Goal: Use online tool/utility: Utilize a website feature to perform a specific function

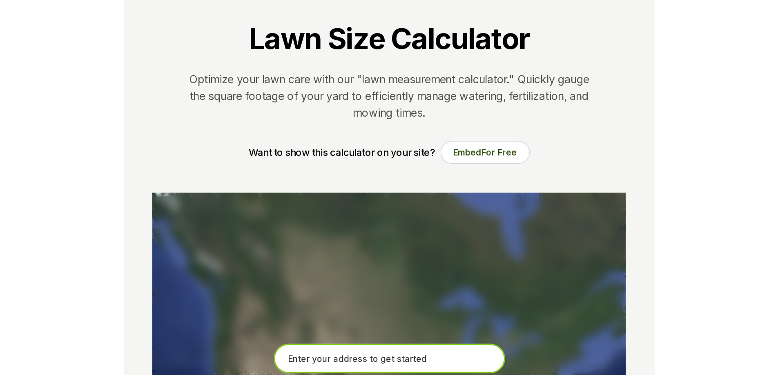
scroll to position [163, 0]
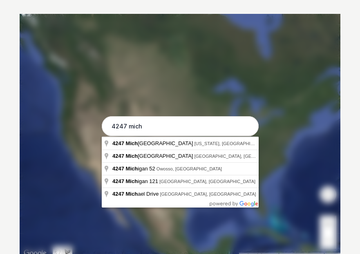
type input "4247 Michael Avenue Southwest, Wyoming, MI"
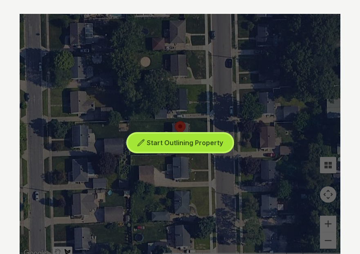
click at [200, 140] on span "Start Outlining Property" at bounding box center [185, 143] width 76 height 8
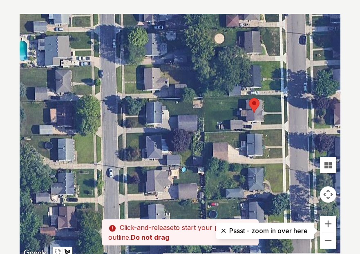
drag, startPoint x: 163, startPoint y: 139, endPoint x: 239, endPoint y: 114, distance: 79.4
click at [239, 114] on div at bounding box center [180, 136] width 321 height 245
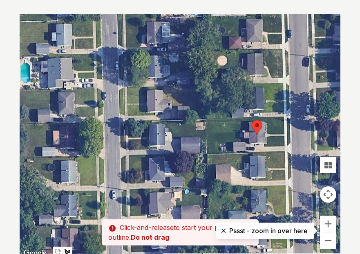
drag, startPoint x: 245, startPoint y: 97, endPoint x: 247, endPoint y: 121, distance: 23.8
click at [247, 121] on div at bounding box center [180, 136] width 321 height 245
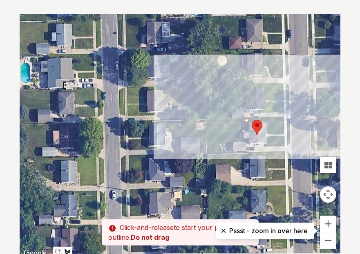
click at [268, 123] on div at bounding box center [180, 136] width 321 height 245
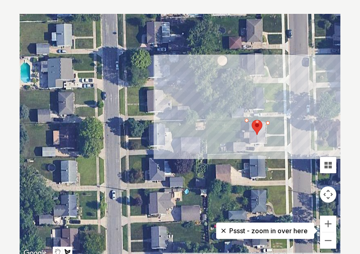
click at [267, 135] on div at bounding box center [180, 136] width 321 height 245
click at [284, 135] on div at bounding box center [180, 136] width 321 height 245
click at [284, 118] on div at bounding box center [180, 136] width 321 height 245
click at [207, 118] on div at bounding box center [180, 136] width 321 height 245
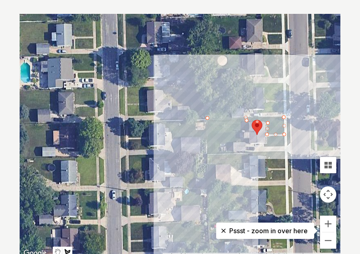
click at [207, 153] on div at bounding box center [180, 136] width 321 height 245
click at [229, 153] on div at bounding box center [180, 136] width 321 height 245
click at [233, 143] on div at bounding box center [180, 136] width 321 height 245
click at [246, 145] on div at bounding box center [180, 136] width 321 height 245
click at [250, 145] on div at bounding box center [180, 136] width 321 height 245
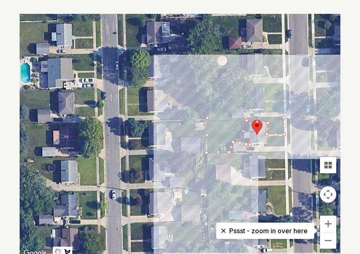
click at [249, 139] on div at bounding box center [180, 136] width 321 height 245
click at [240, 139] on div at bounding box center [180, 136] width 321 height 245
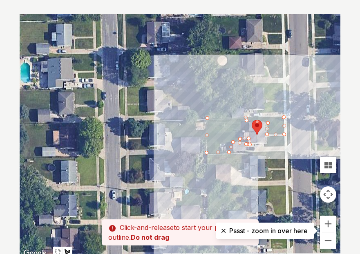
click at [241, 129] on div at bounding box center [180, 136] width 321 height 245
click at [243, 121] on div at bounding box center [180, 136] width 321 height 245
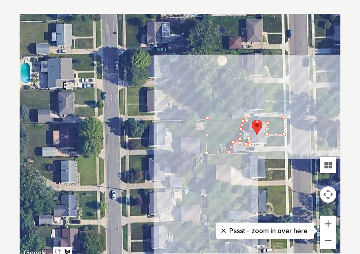
click at [245, 120] on div at bounding box center [180, 136] width 321 height 245
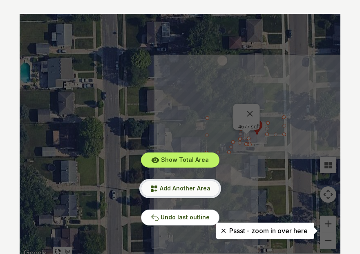
click at [185, 191] on span "Add Another Area" at bounding box center [185, 188] width 51 height 7
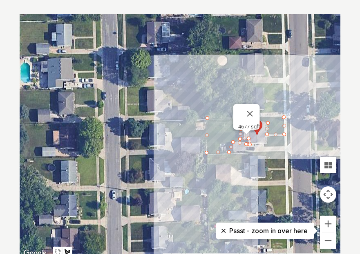
click at [263, 143] on div at bounding box center [180, 136] width 321 height 245
click at [263, 147] on div at bounding box center [180, 136] width 321 height 245
click at [284, 147] on div at bounding box center [180, 136] width 321 height 245
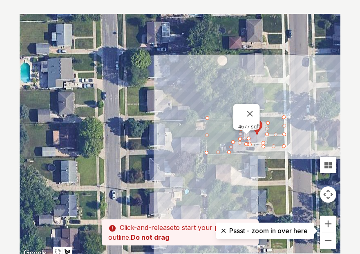
click at [283, 136] on div at bounding box center [180, 136] width 321 height 245
click at [267, 136] on div at bounding box center [180, 136] width 321 height 245
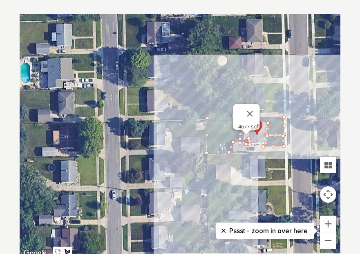
click at [267, 145] on div at bounding box center [180, 136] width 321 height 245
click at [263, 143] on div at bounding box center [180, 136] width 321 height 245
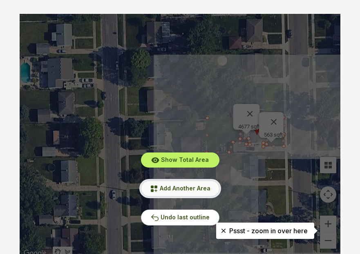
click at [184, 188] on span "Add Another Area" at bounding box center [185, 188] width 51 height 7
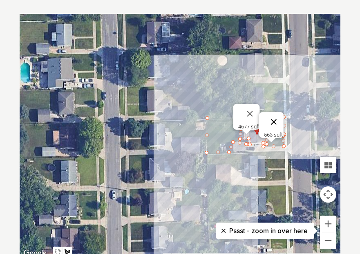
click at [276, 117] on button "Close" at bounding box center [274, 122] width 20 height 20
click at [253, 107] on button "Close" at bounding box center [250, 114] width 20 height 20
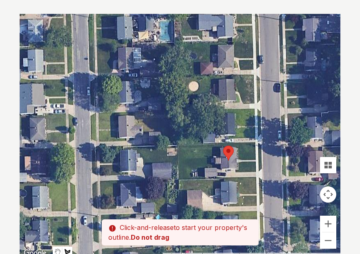
drag, startPoint x: 231, startPoint y: 114, endPoint x: 188, endPoint y: 137, distance: 49.0
click at [188, 137] on div at bounding box center [180, 136] width 321 height 245
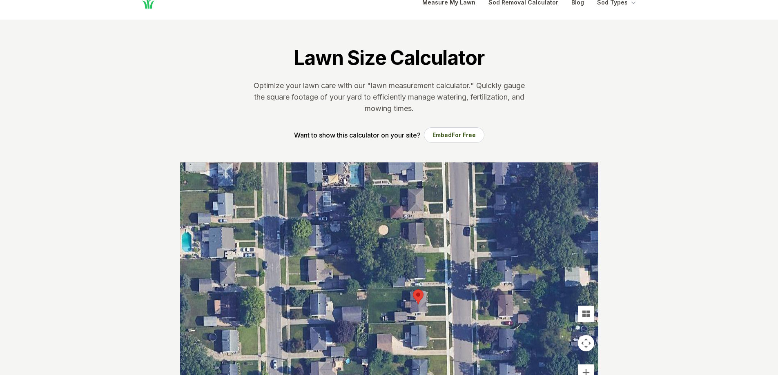
scroll to position [0, 0]
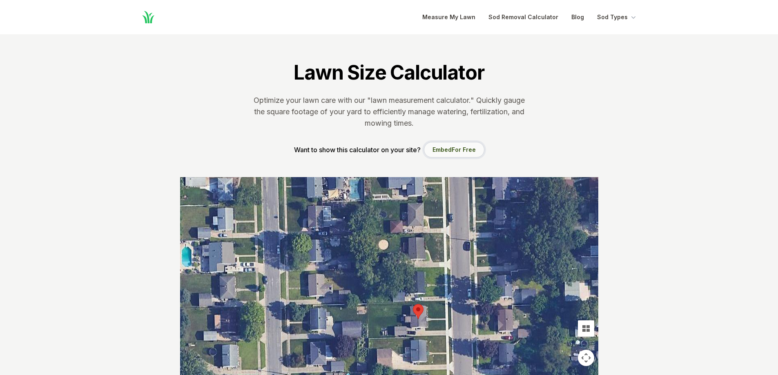
click at [463, 150] on span "For Free" at bounding box center [464, 149] width 24 height 7
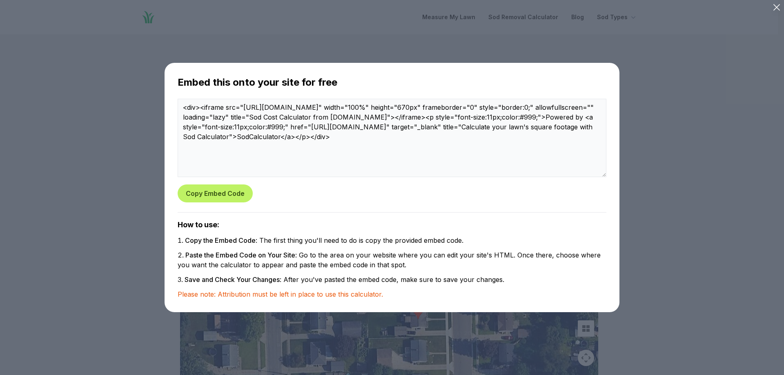
drag, startPoint x: 782, startPoint y: 111, endPoint x: 481, endPoint y: 5, distance: 319.1
click at [777, 111] on div at bounding box center [392, 187] width 784 height 375
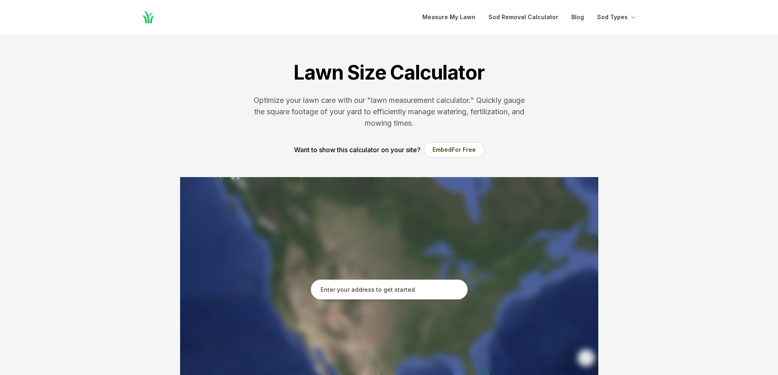
click at [406, 293] on input "text" at bounding box center [389, 290] width 157 height 20
click at [352, 288] on input "text" at bounding box center [389, 290] width 157 height 20
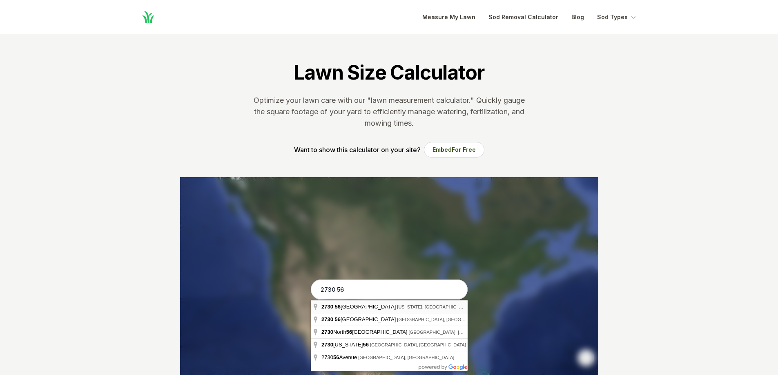
type input "[STREET_ADDRESS][US_STATE]"
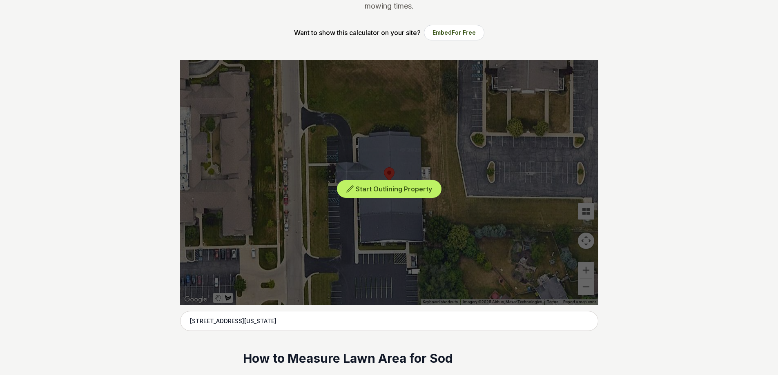
scroll to position [123, 0]
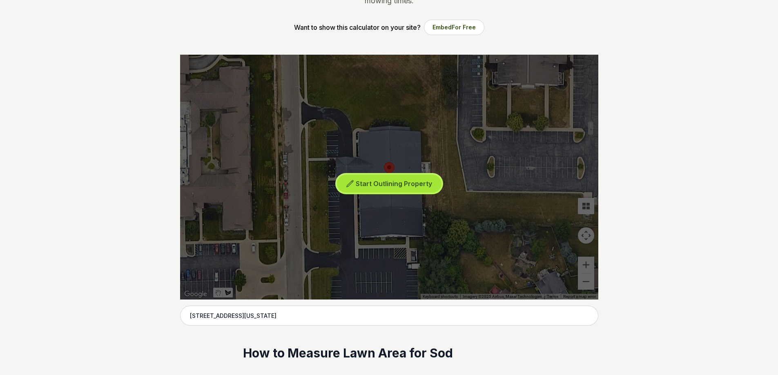
click at [401, 183] on span "Start Outlining Property" at bounding box center [394, 184] width 76 height 8
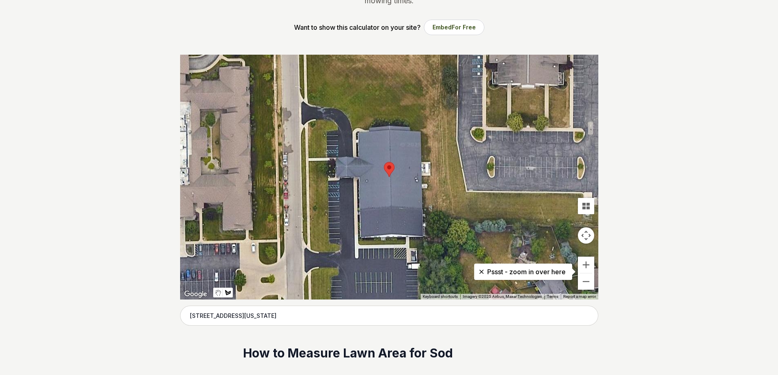
scroll to position [163, 0]
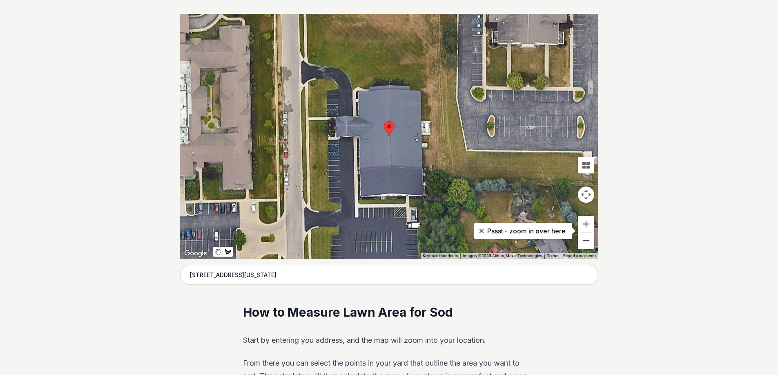
click at [589, 247] on button "Zoom out" at bounding box center [586, 241] width 16 height 16
